Goal: Information Seeking & Learning: Get advice/opinions

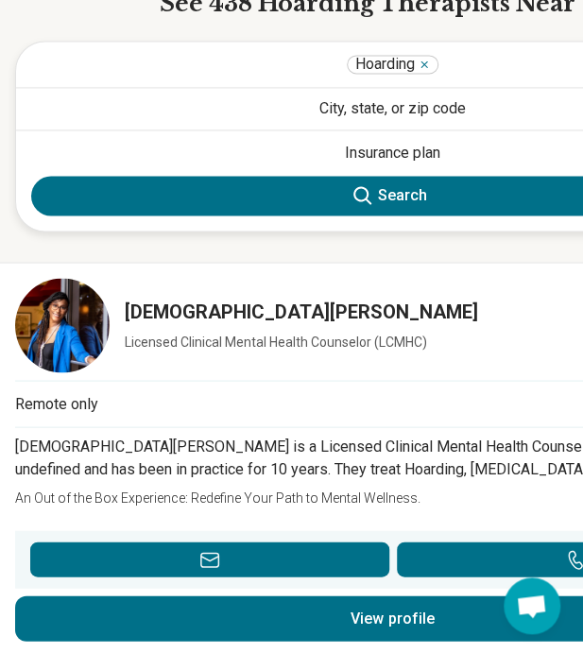
scroll to position [873, 0]
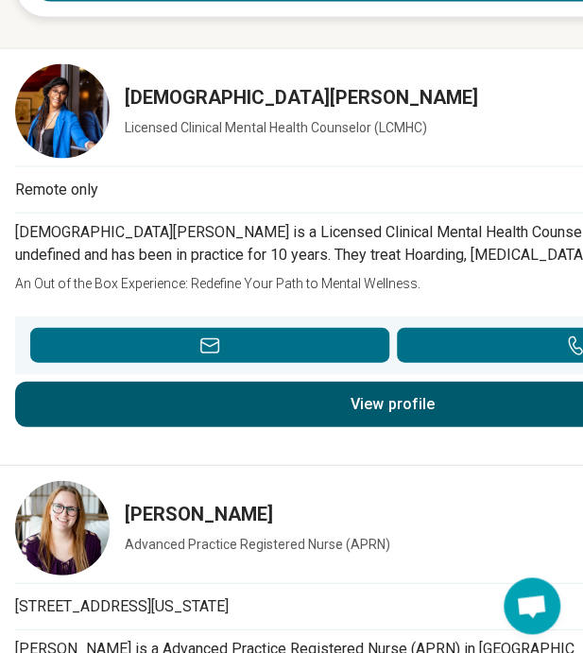
click at [372, 392] on link "View profile" at bounding box center [392, 403] width 755 height 45
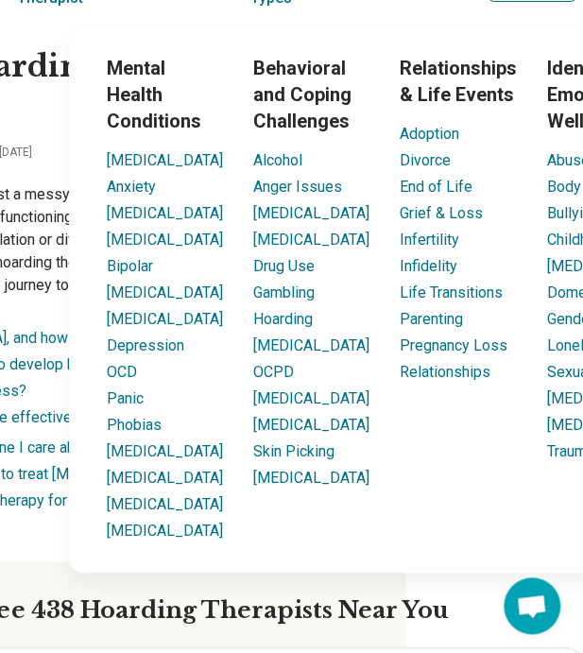
scroll to position [51, 178]
click at [254, 328] on link "Hoarding" at bounding box center [283, 319] width 60 height 18
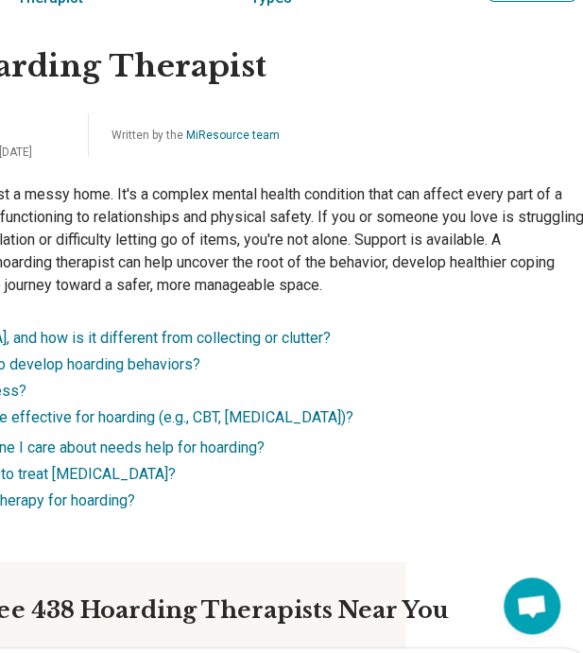
click at [53, 297] on div "Find a Hoarding Therapist Medically reviewed by [PERSON_NAME], [GEOGRAPHIC_DATA…" at bounding box center [215, 293] width 786 height 537
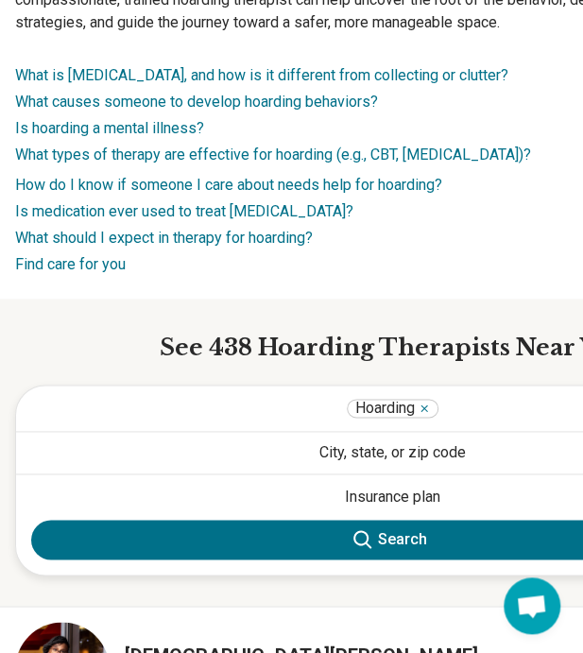
scroll to position [315, 0]
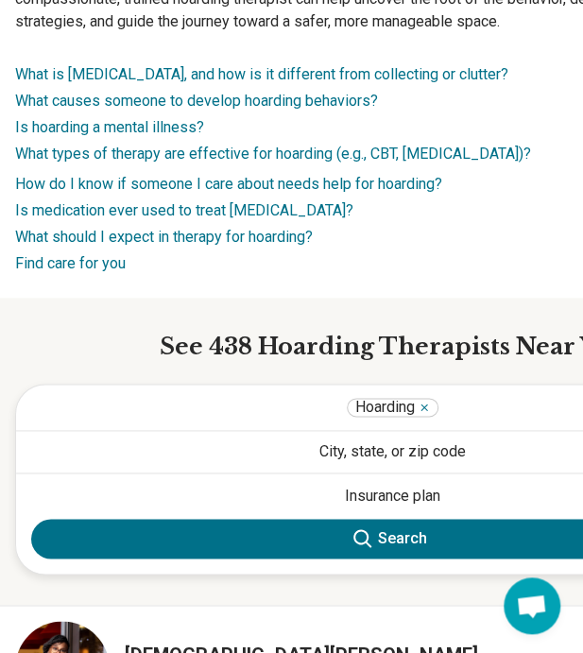
click at [372, 431] on button "City, state, or zip code" at bounding box center [392, 452] width 753 height 42
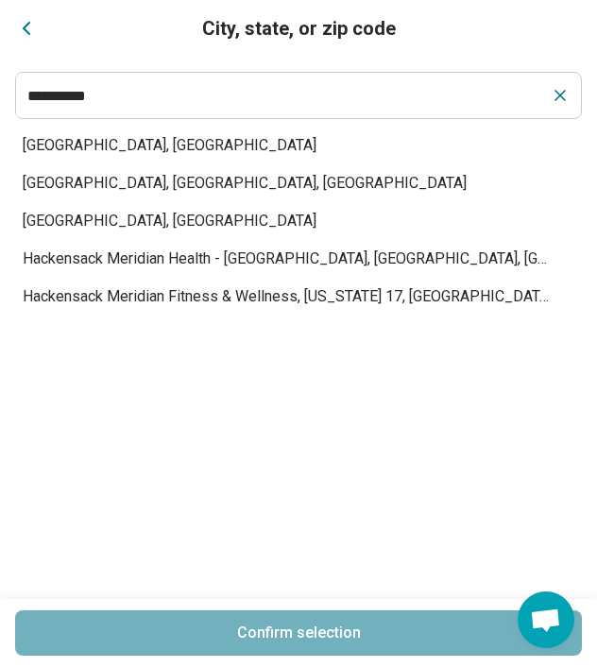
type input "**********"
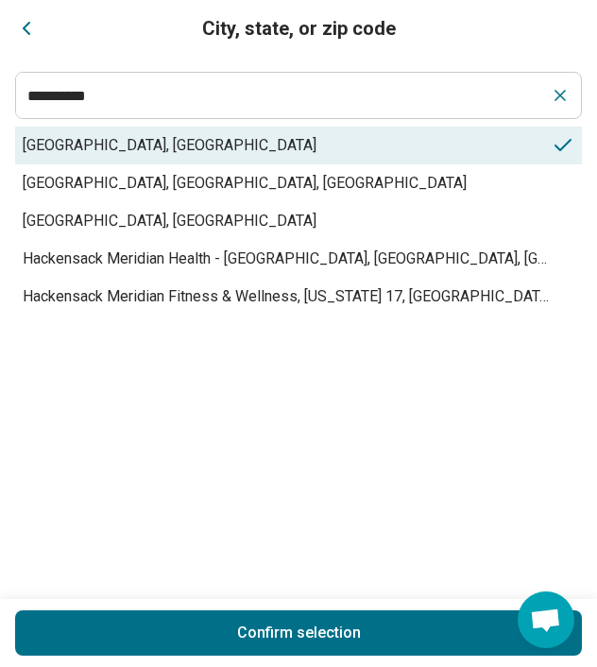
click at [104, 139] on span "[GEOGRAPHIC_DATA], [GEOGRAPHIC_DATA]" at bounding box center [287, 145] width 529 height 23
click at [298, 640] on button "Confirm selection" at bounding box center [298, 633] width 567 height 45
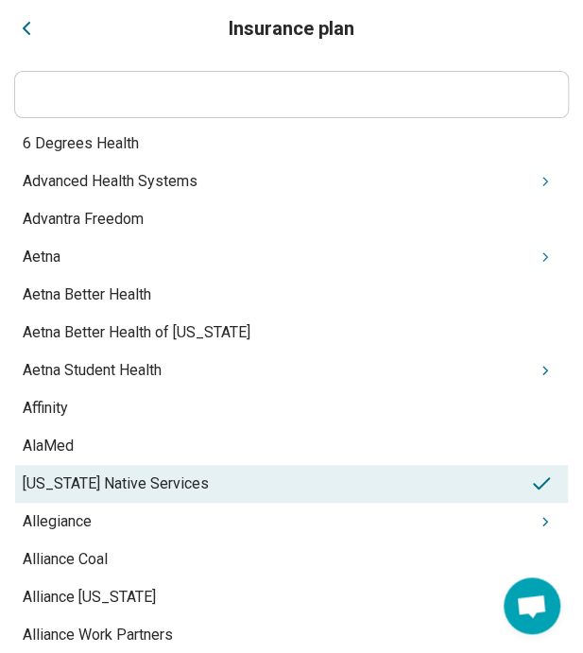
drag, startPoint x: 380, startPoint y: 476, endPoint x: 395, endPoint y: 349, distance: 127.6
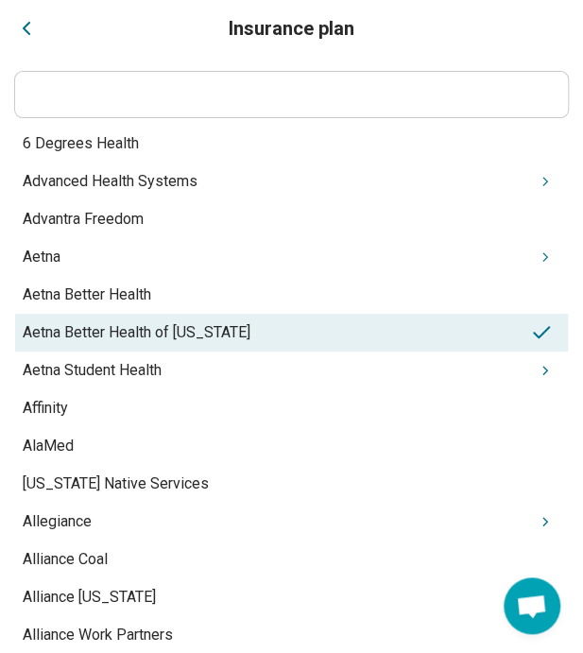
drag, startPoint x: 389, startPoint y: 468, endPoint x: 578, endPoint y: 150, distance: 369.6
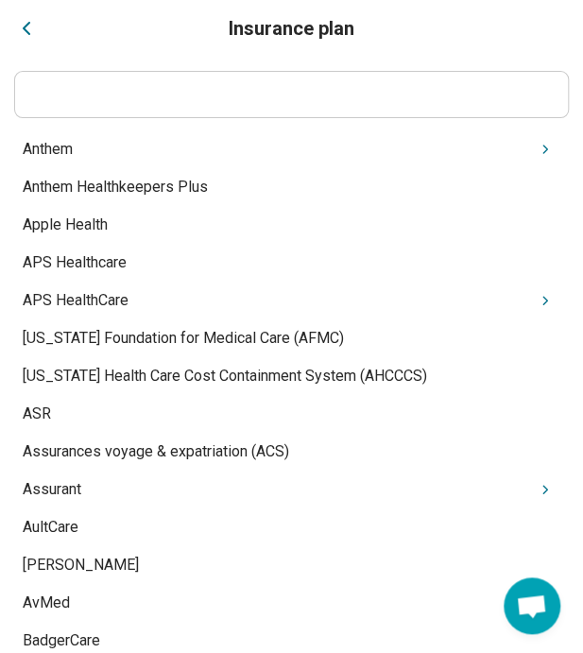
scroll to position [0, 0]
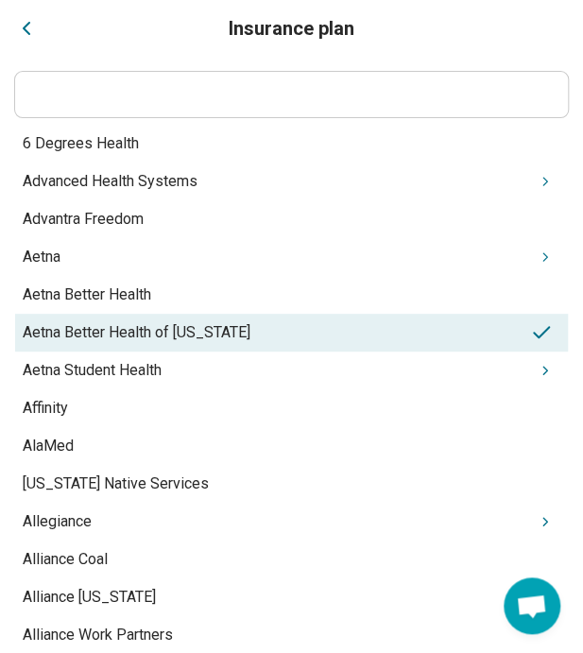
click at [254, 324] on div "Aetna Better Health of [US_STATE]" at bounding box center [291, 333] width 553 height 38
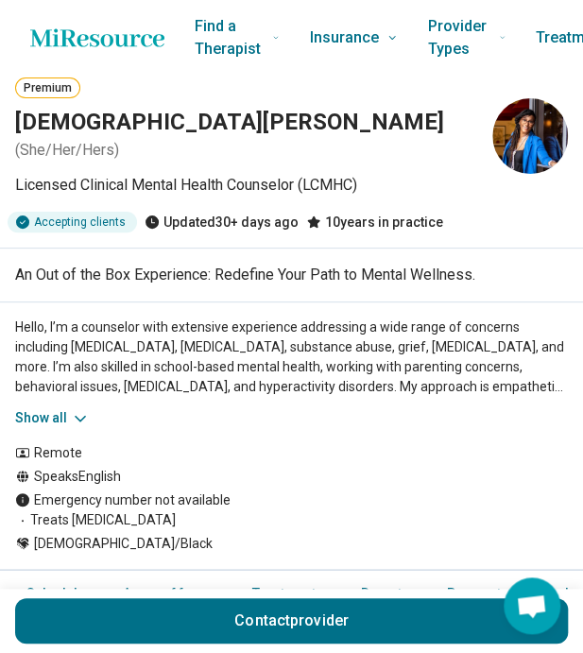
click at [44, 420] on button "Show all" at bounding box center [52, 418] width 75 height 20
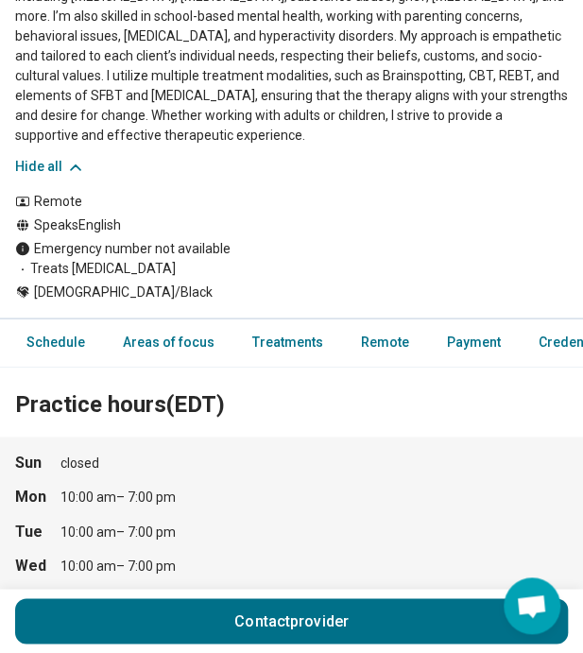
scroll to position [352, 0]
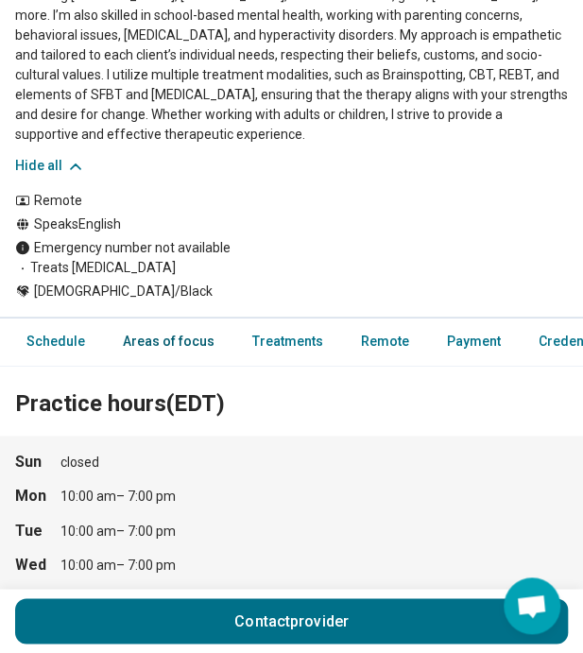
click at [178, 324] on link "Areas of focus" at bounding box center [169, 341] width 114 height 39
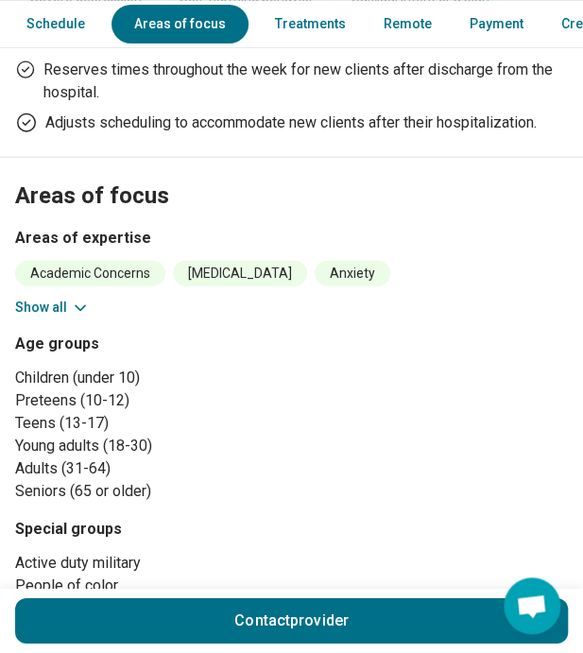
scroll to position [1229, 0]
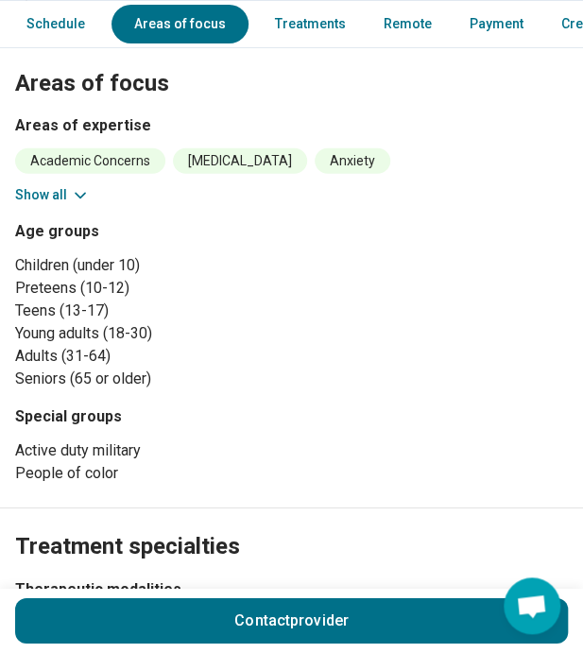
click at [60, 185] on button "Show all" at bounding box center [52, 195] width 75 height 20
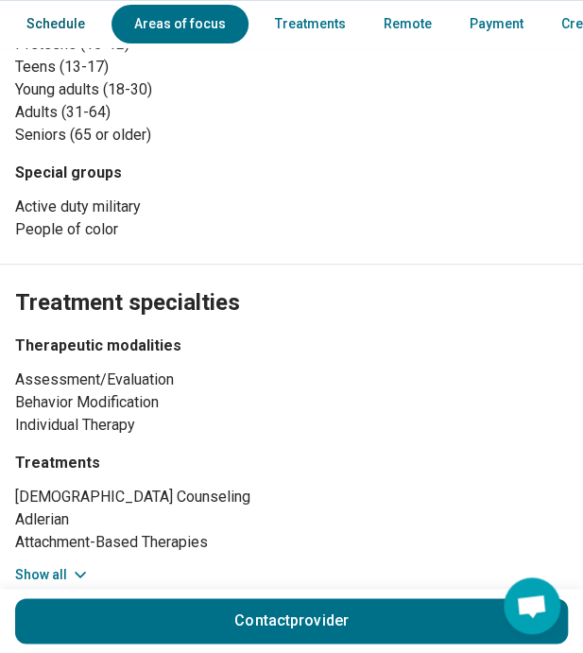
scroll to position [1838, 0]
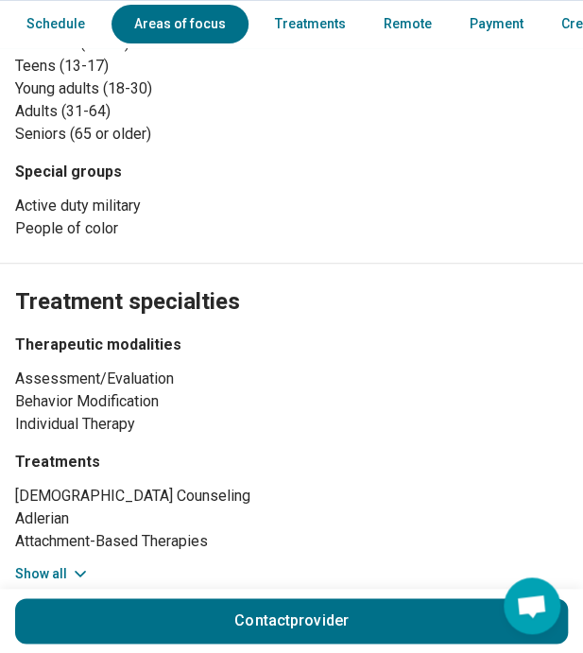
click at [53, 564] on button "Show all" at bounding box center [52, 574] width 75 height 20
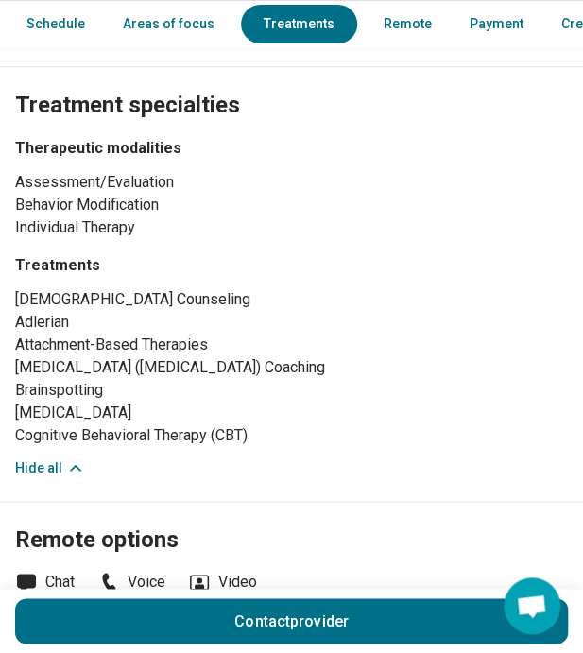
scroll to position [2036, 0]
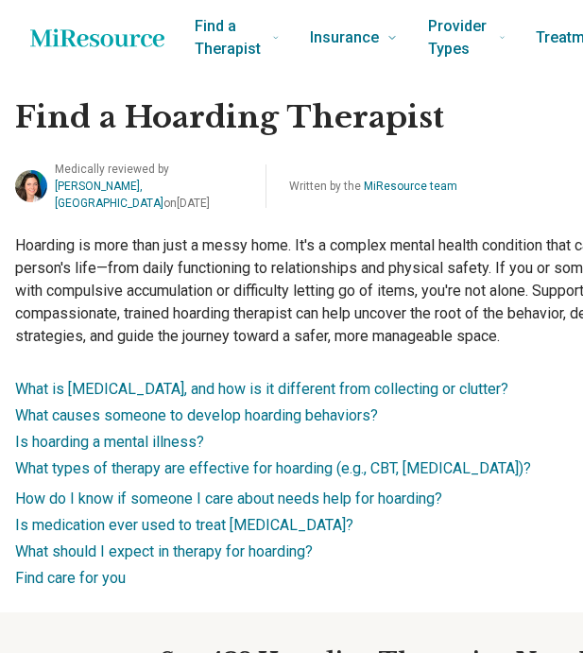
scroll to position [315, 0]
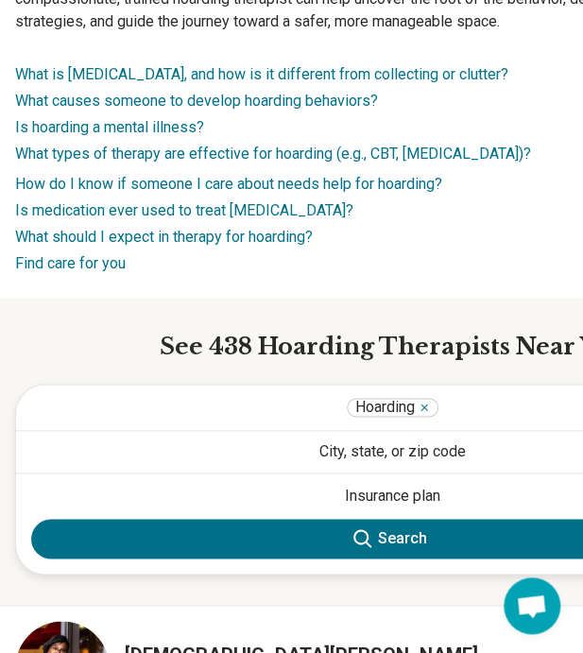
click at [369, 434] on button "City, state, or zip code" at bounding box center [392, 452] width 753 height 42
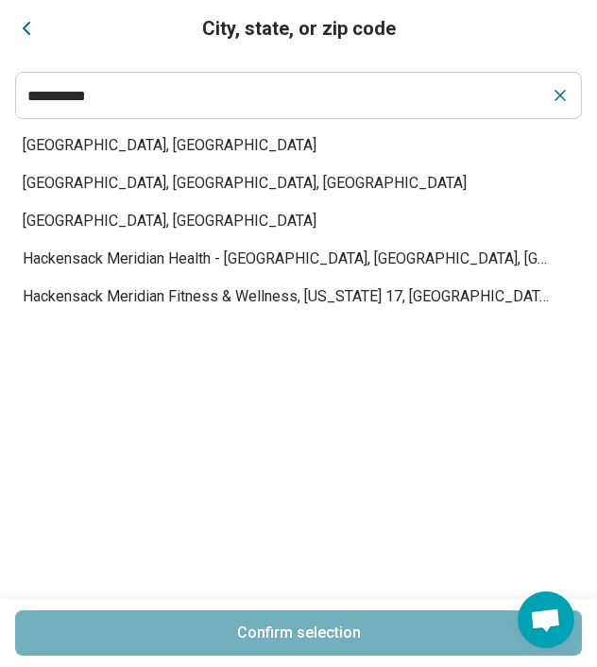
type input "**********"
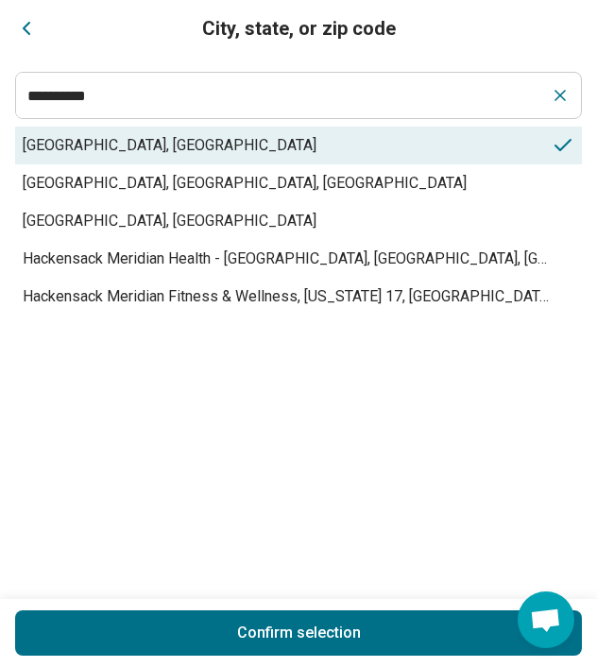
click at [100, 141] on span "[GEOGRAPHIC_DATA], [GEOGRAPHIC_DATA]" at bounding box center [287, 145] width 529 height 23
click at [236, 618] on button "Confirm selection" at bounding box center [298, 633] width 567 height 45
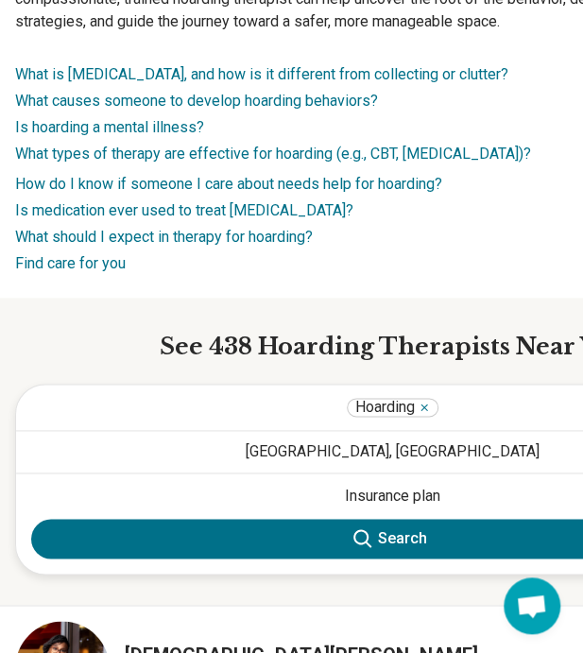
click at [455, 519] on button "Search" at bounding box center [392, 539] width 723 height 40
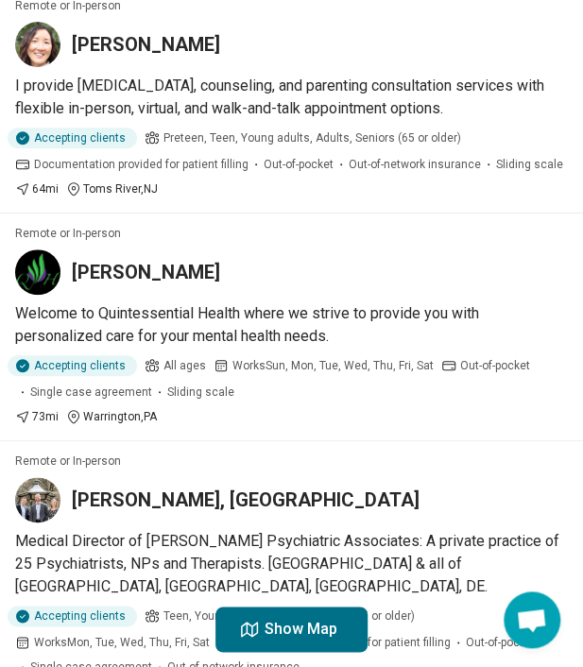
scroll to position [1944, 0]
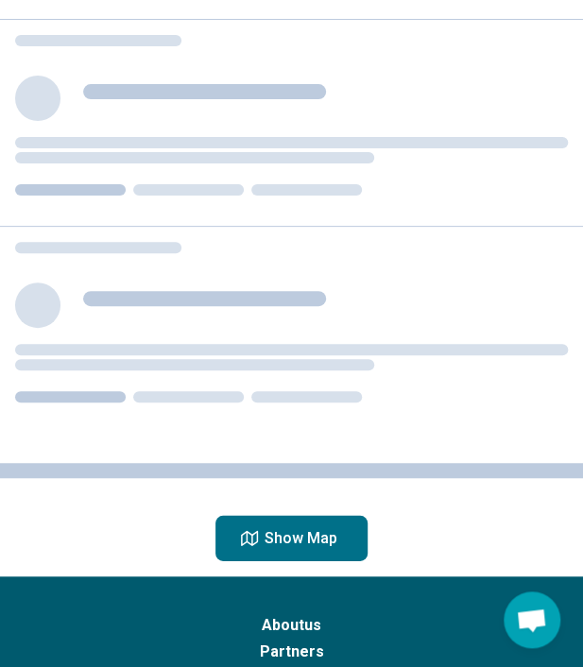
scroll to position [0, 0]
